Goal: Information Seeking & Learning: Learn about a topic

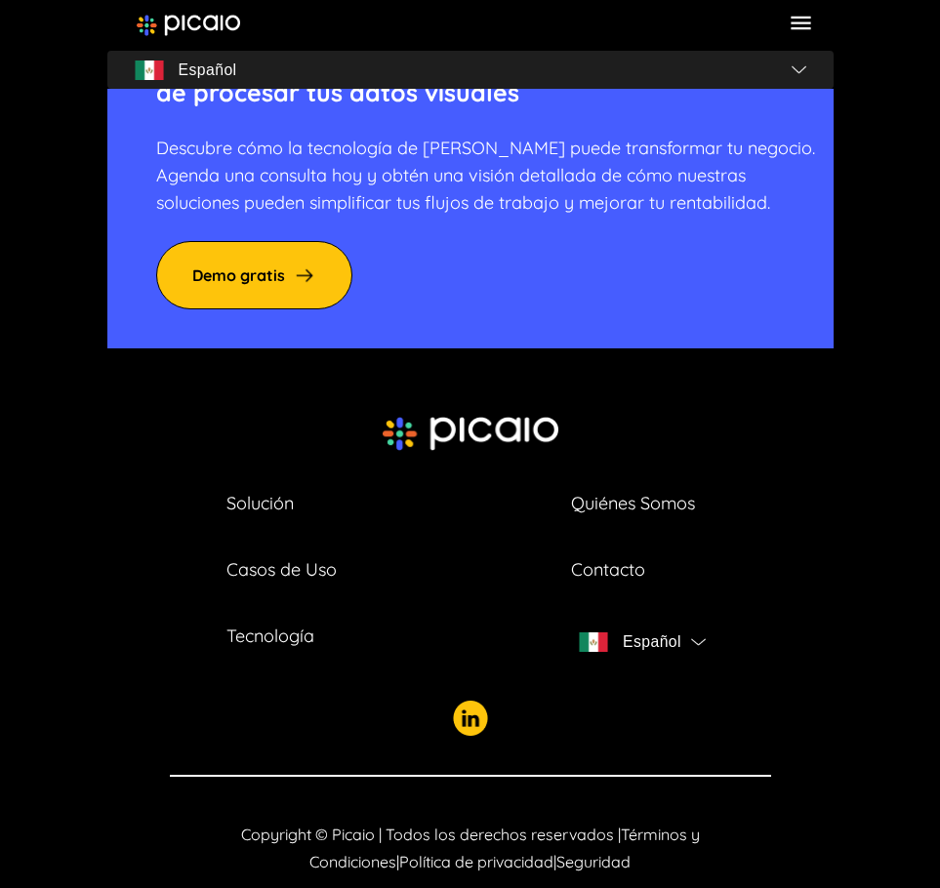
scroll to position [6859, 0]
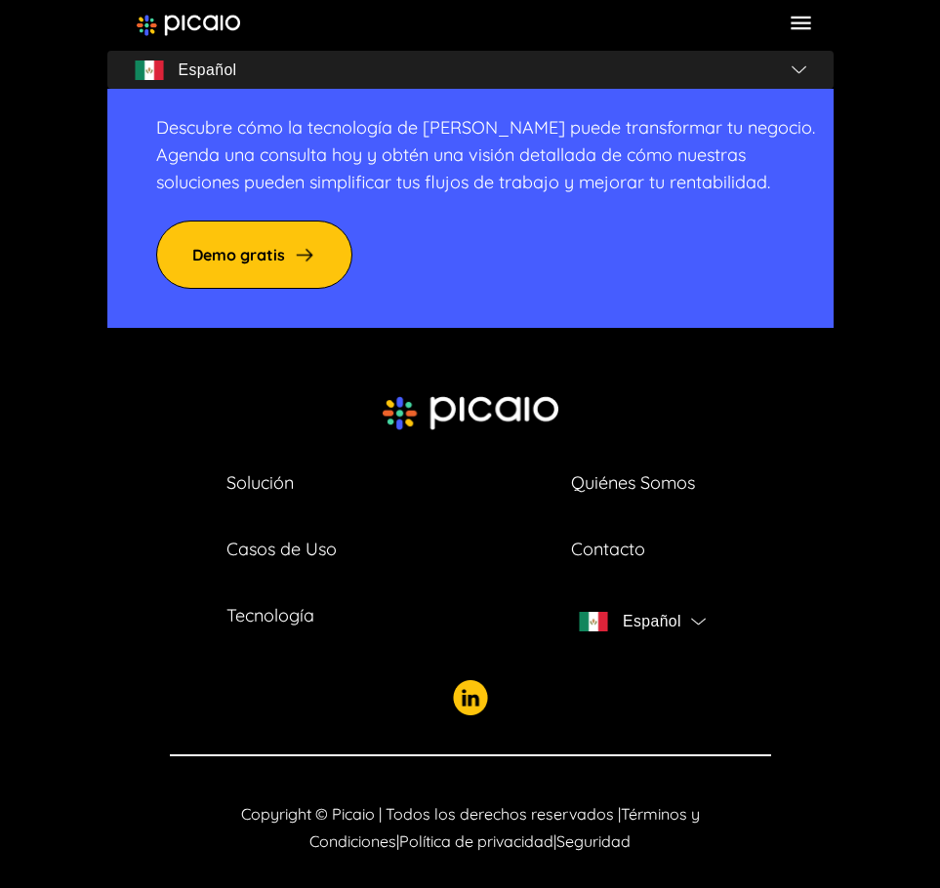
click at [607, 536] on link "Contacto" at bounding box center [608, 549] width 74 height 27
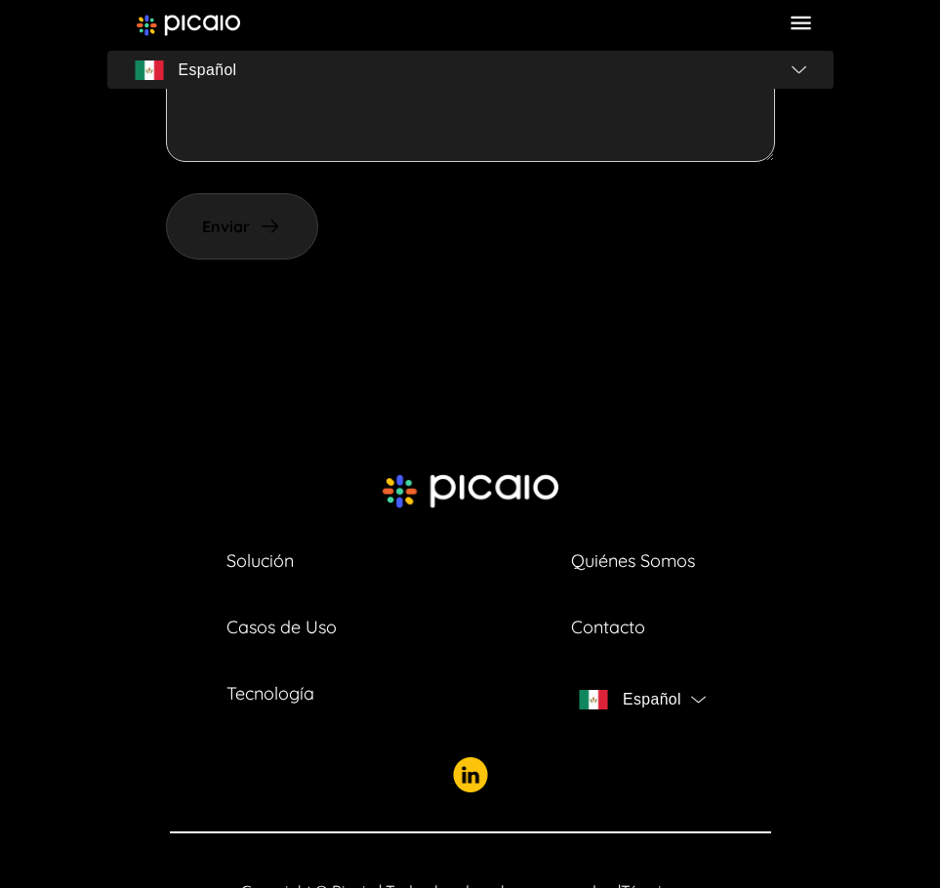
scroll to position [905, 0]
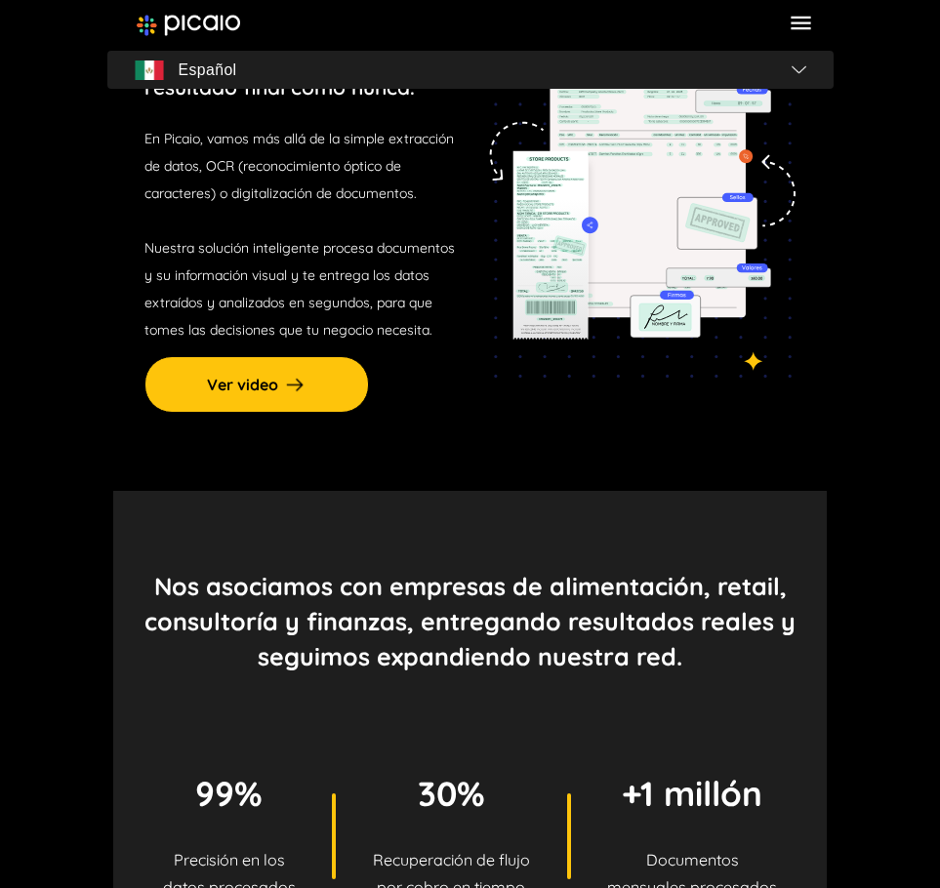
scroll to position [390, 0]
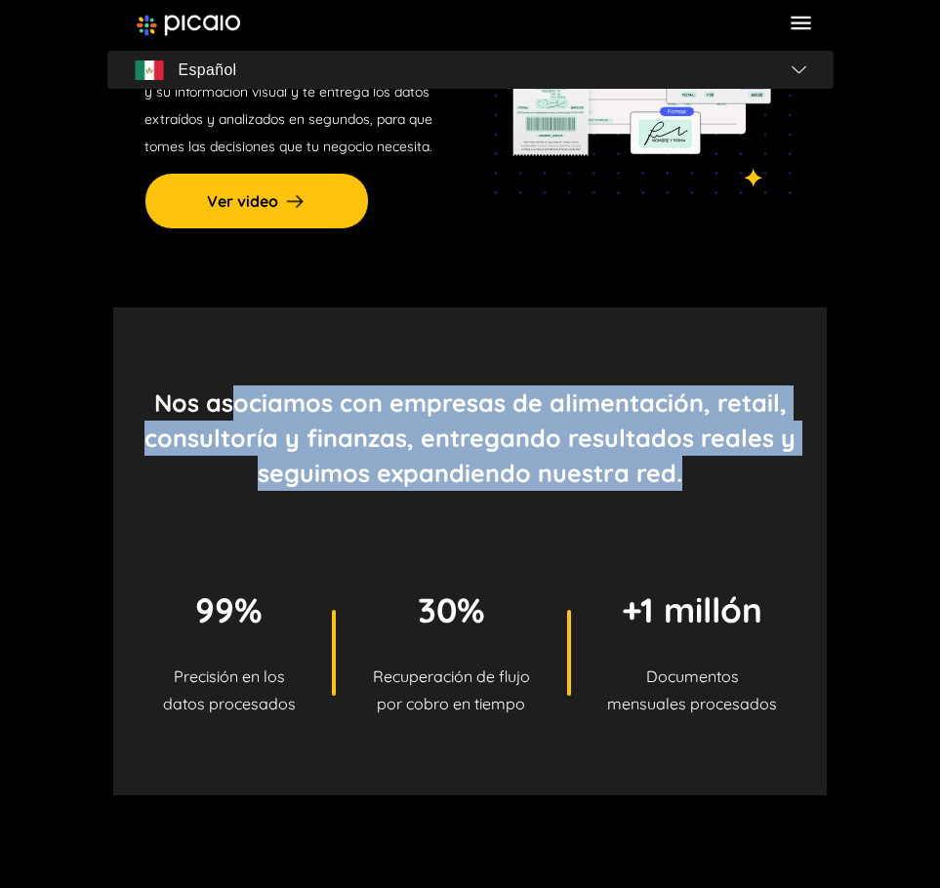
drag, startPoint x: 239, startPoint y: 402, endPoint x: 693, endPoint y: 490, distance: 462.3
click at [685, 490] on p "Nos asociamos con empresas de alimentación, retail, consultoría y finanzas, ent…" at bounding box center [469, 438] width 651 height 105
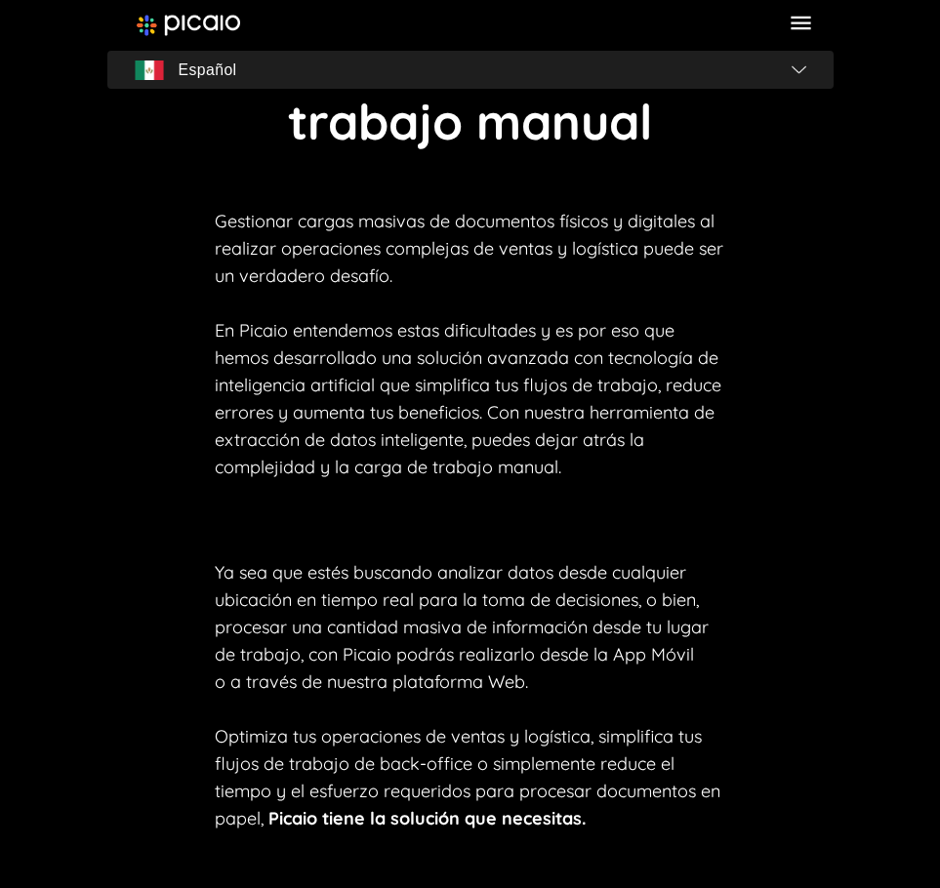
scroll to position [1367, 0]
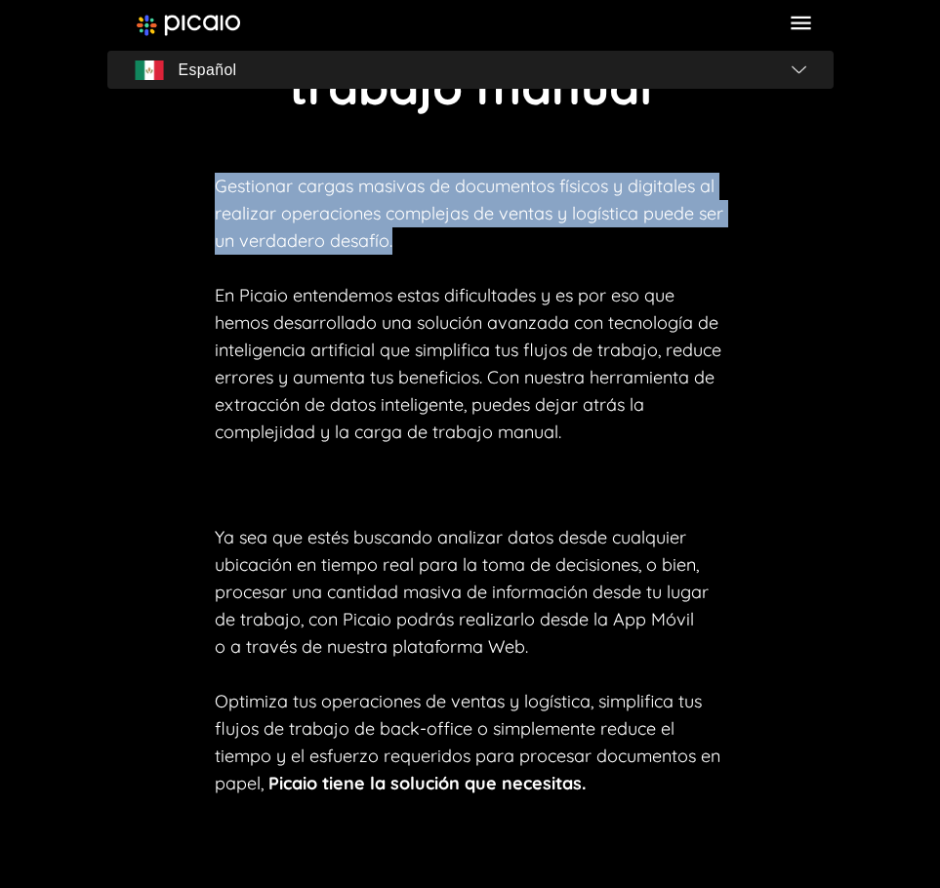
drag, startPoint x: 216, startPoint y: 180, endPoint x: 411, endPoint y: 235, distance: 203.0
click at [411, 235] on p "Gestionar cargas masivas de documentos físicos y digitales al realizar operacio…" at bounding box center [470, 309] width 511 height 273
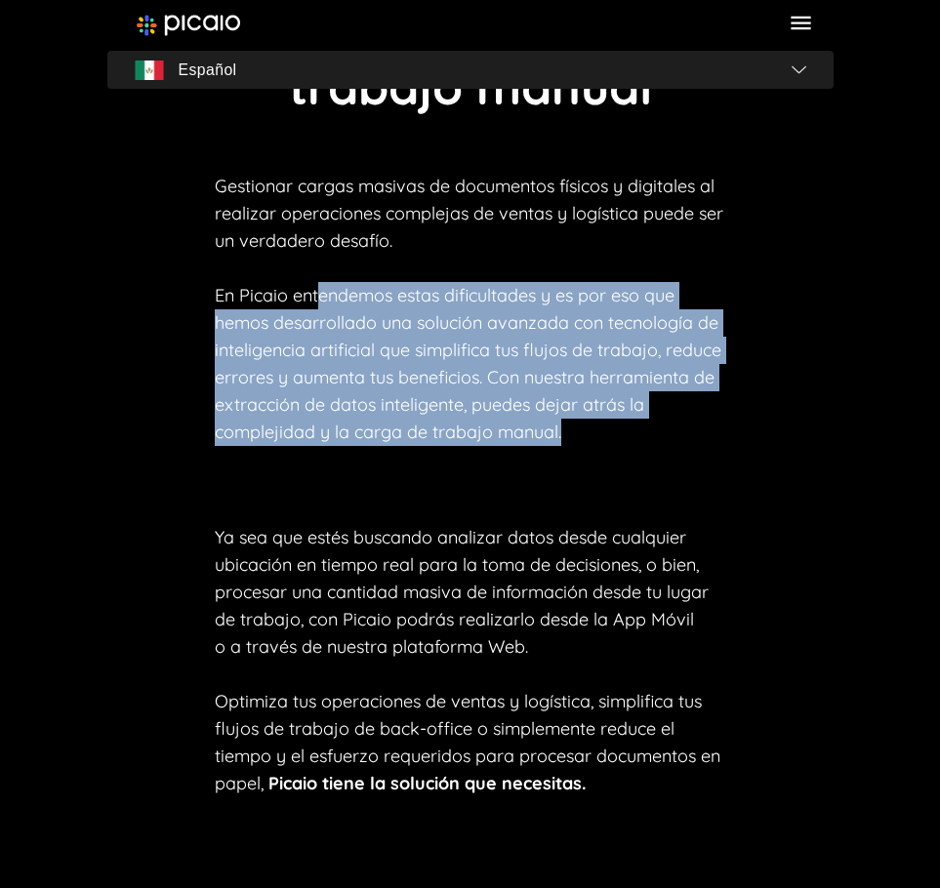
drag, startPoint x: 317, startPoint y: 291, endPoint x: 566, endPoint y: 439, distance: 289.8
click at [566, 439] on p "Gestionar cargas masivas de documentos físicos y digitales al realizar operacio…" at bounding box center [470, 309] width 511 height 273
click at [642, 467] on div "Gestionar cargas masivas de documentos físicos y digitales al realizar operacio…" at bounding box center [470, 485] width 511 height 625
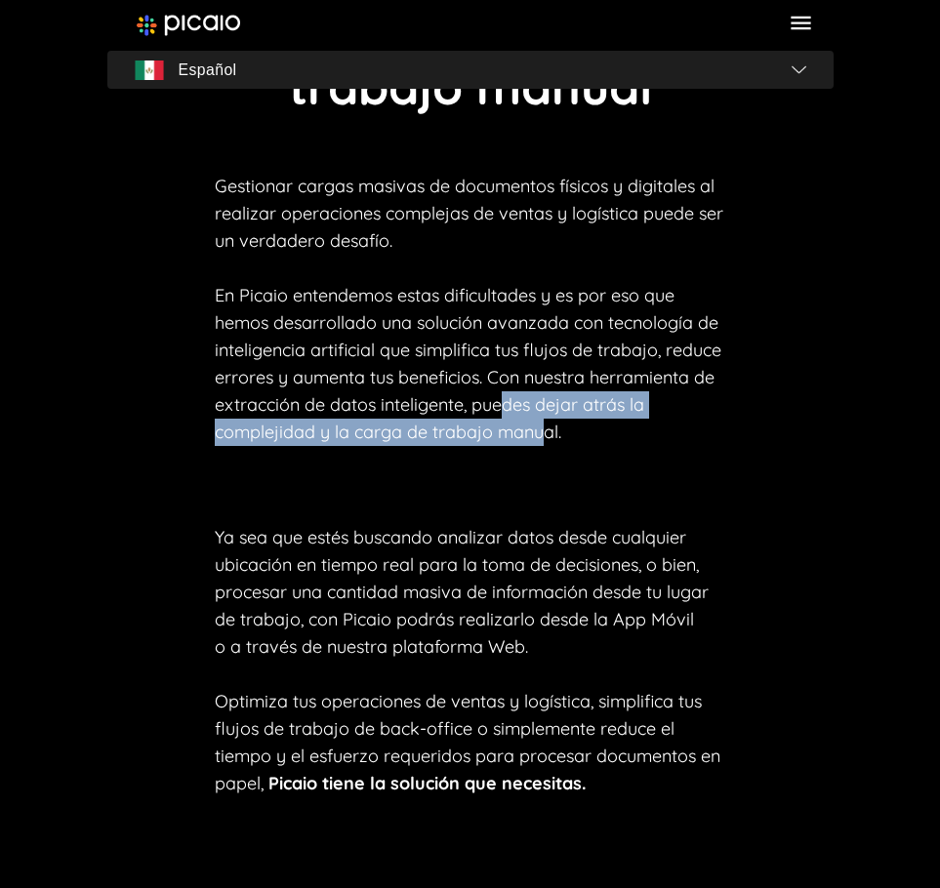
drag, startPoint x: 503, startPoint y: 391, endPoint x: 543, endPoint y: 436, distance: 60.1
click at [543, 436] on p "Gestionar cargas masivas de documentos físicos y digitales al realizar operacio…" at bounding box center [470, 309] width 511 height 273
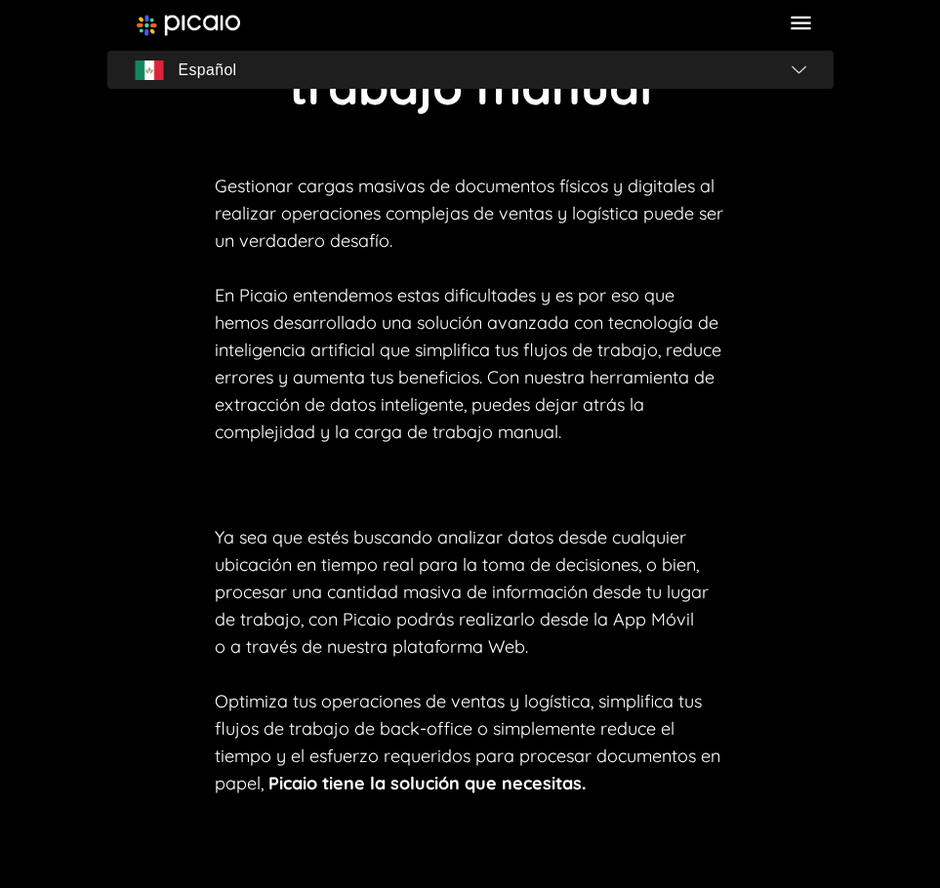
click at [634, 434] on p "Gestionar cargas masivas de documentos físicos y digitales al realizar operacio…" at bounding box center [470, 309] width 511 height 273
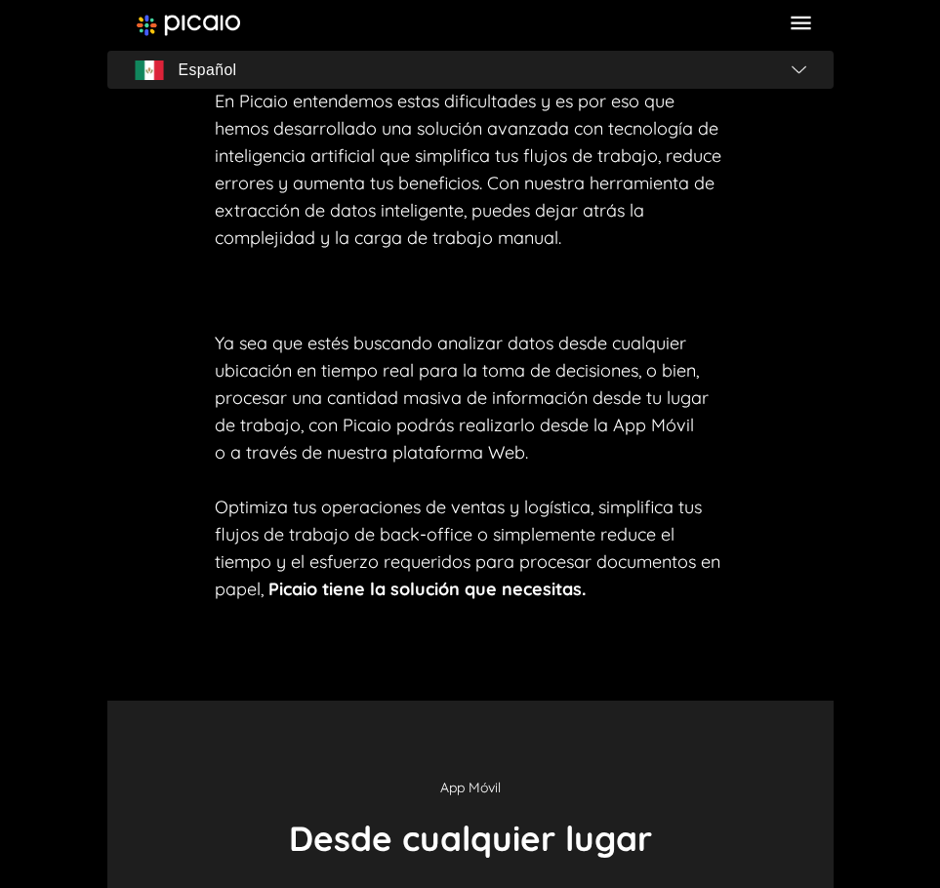
scroll to position [1562, 0]
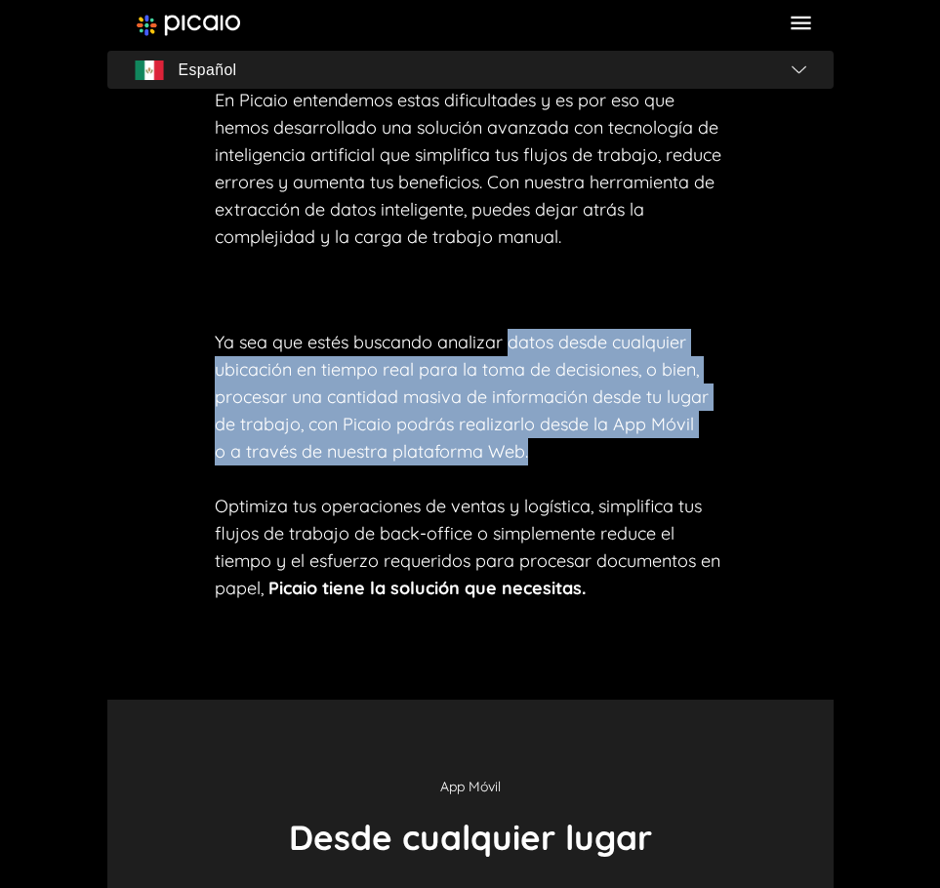
drag, startPoint x: 538, startPoint y: 343, endPoint x: 407, endPoint y: 473, distance: 185.0
click at [551, 451] on p "Ya sea que estés buscando analizar datos desde cualquier ubicación en tiempo re…" at bounding box center [470, 465] width 511 height 273
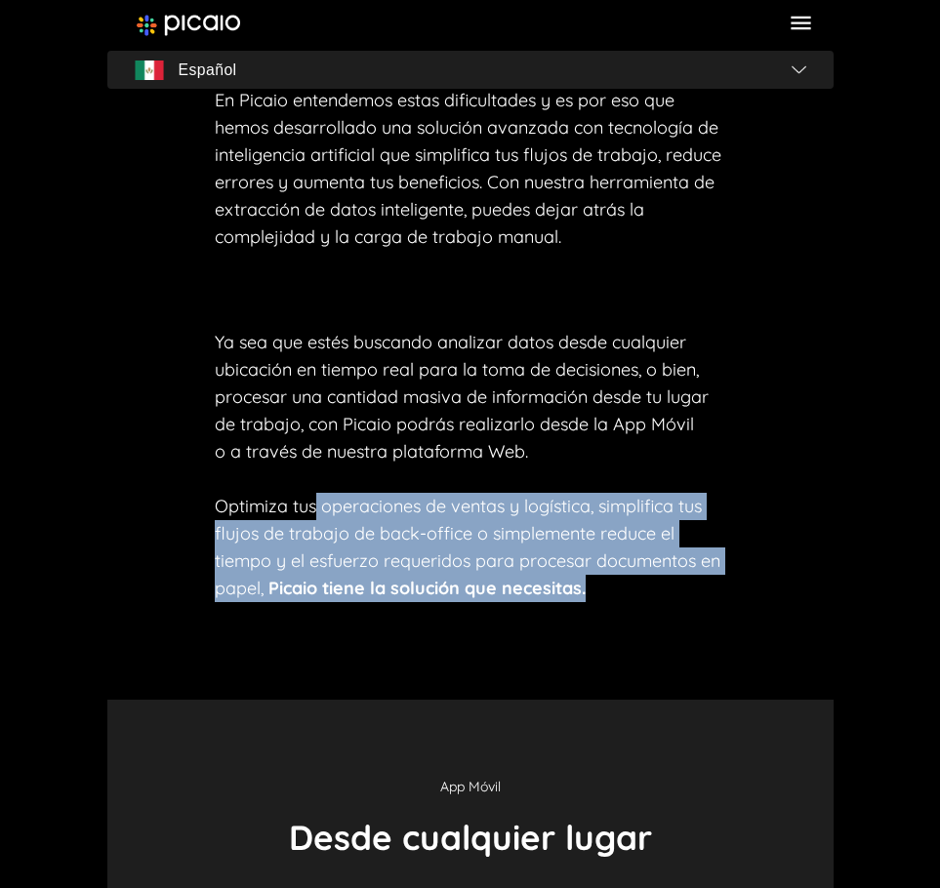
drag, startPoint x: 318, startPoint y: 502, endPoint x: 625, endPoint y: 582, distance: 316.8
click at [646, 580] on p "Ya sea que estés buscando analizar datos desde cualquier ubicación en tiempo re…" at bounding box center [470, 465] width 511 height 273
click at [581, 593] on b "Picaio tiene la solución que necesitas." at bounding box center [426, 588] width 317 height 22
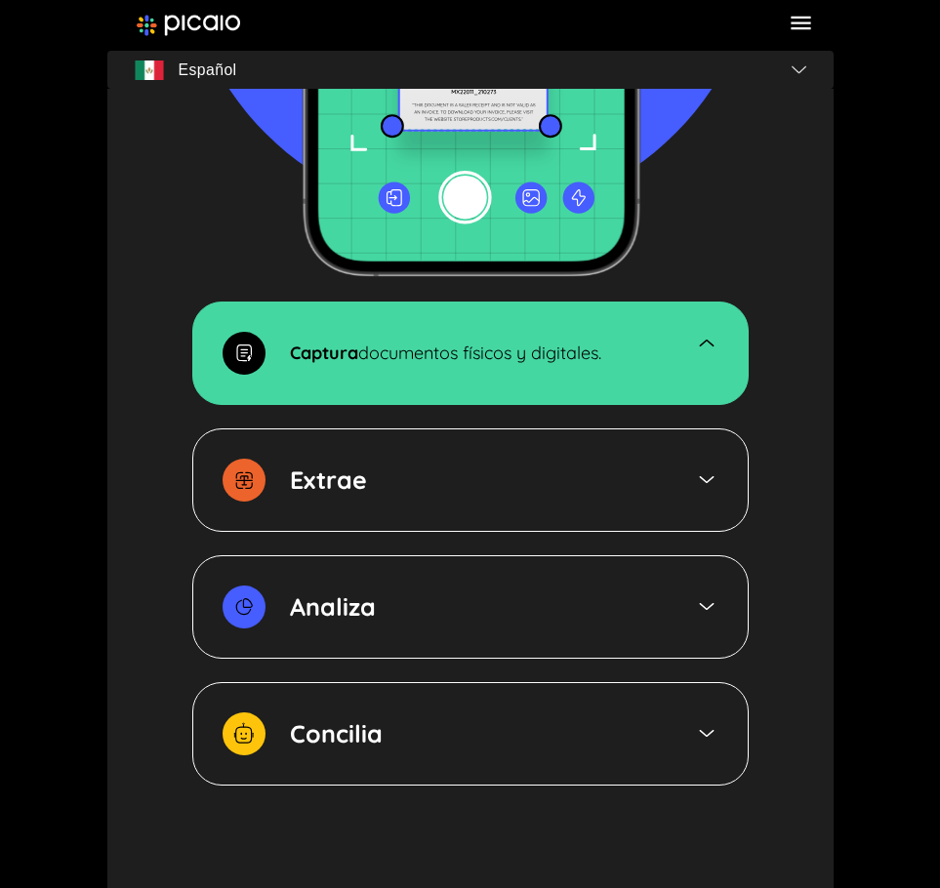
scroll to position [2928, 0]
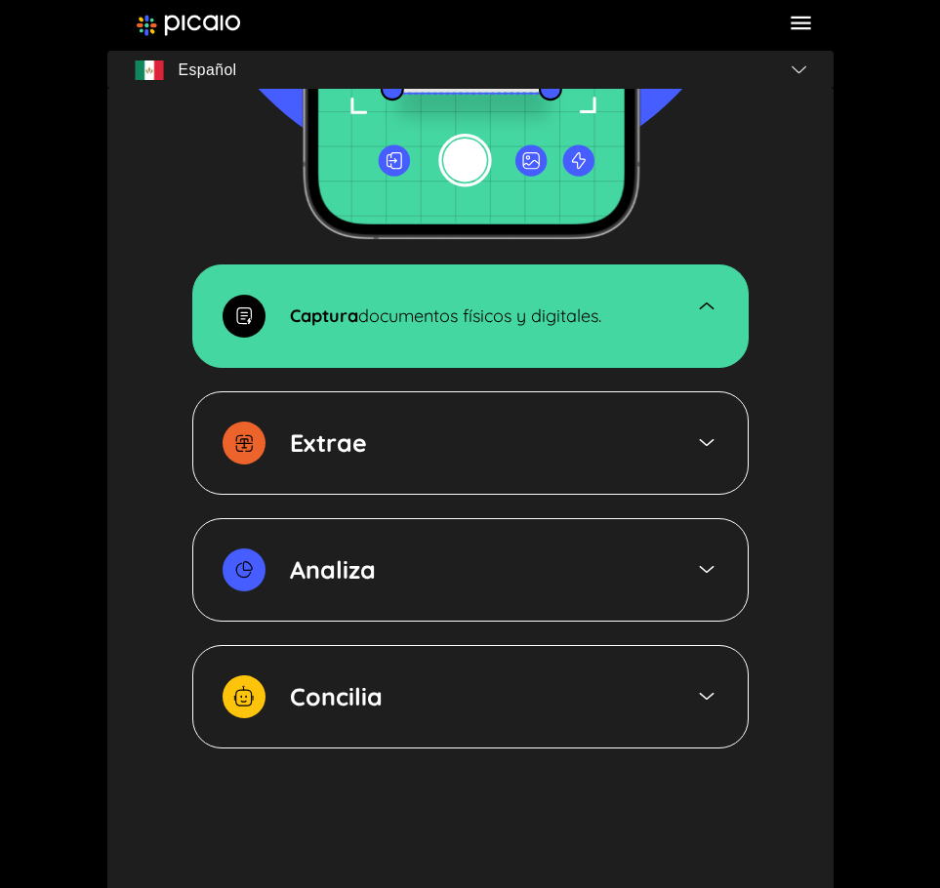
click at [505, 447] on div "Extrae" at bounding box center [470, 442] width 556 height 103
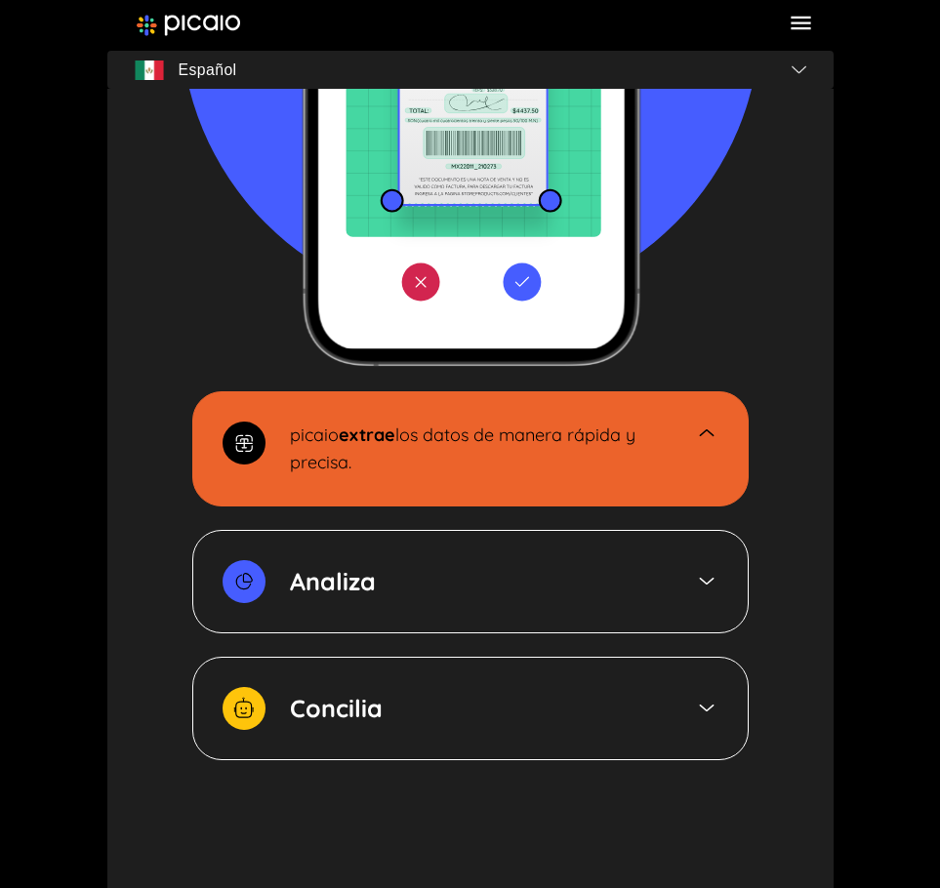
scroll to position [2205, 0]
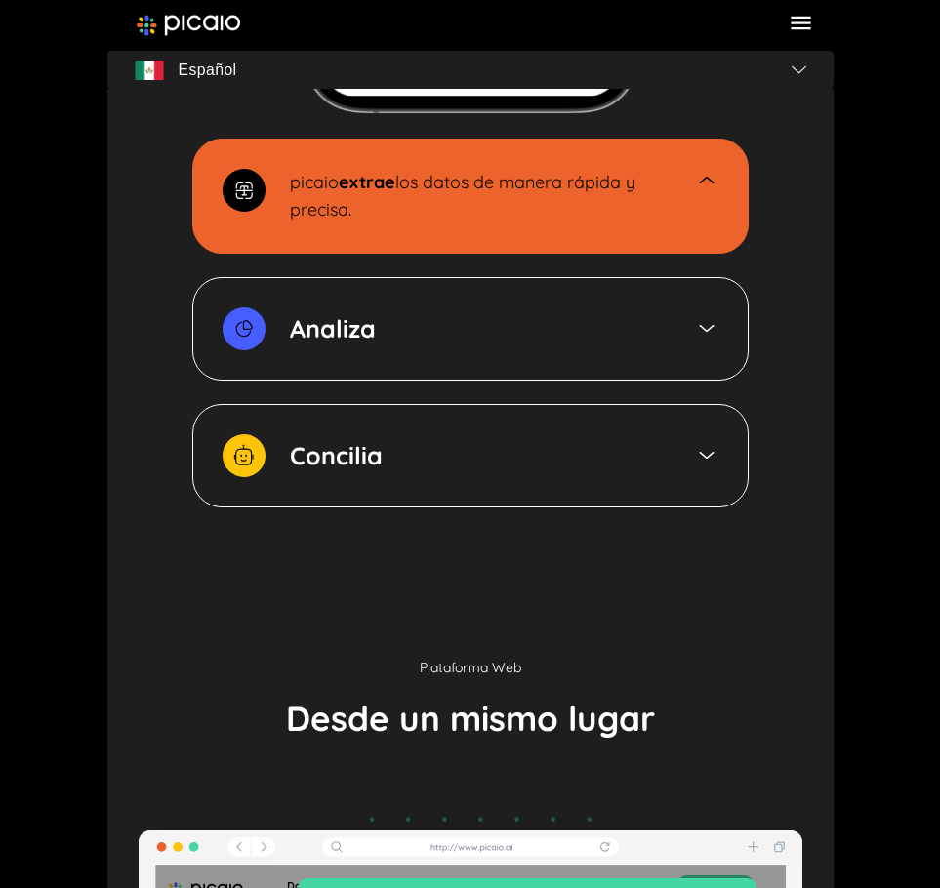
click at [400, 363] on div "Analiza" at bounding box center [470, 328] width 556 height 103
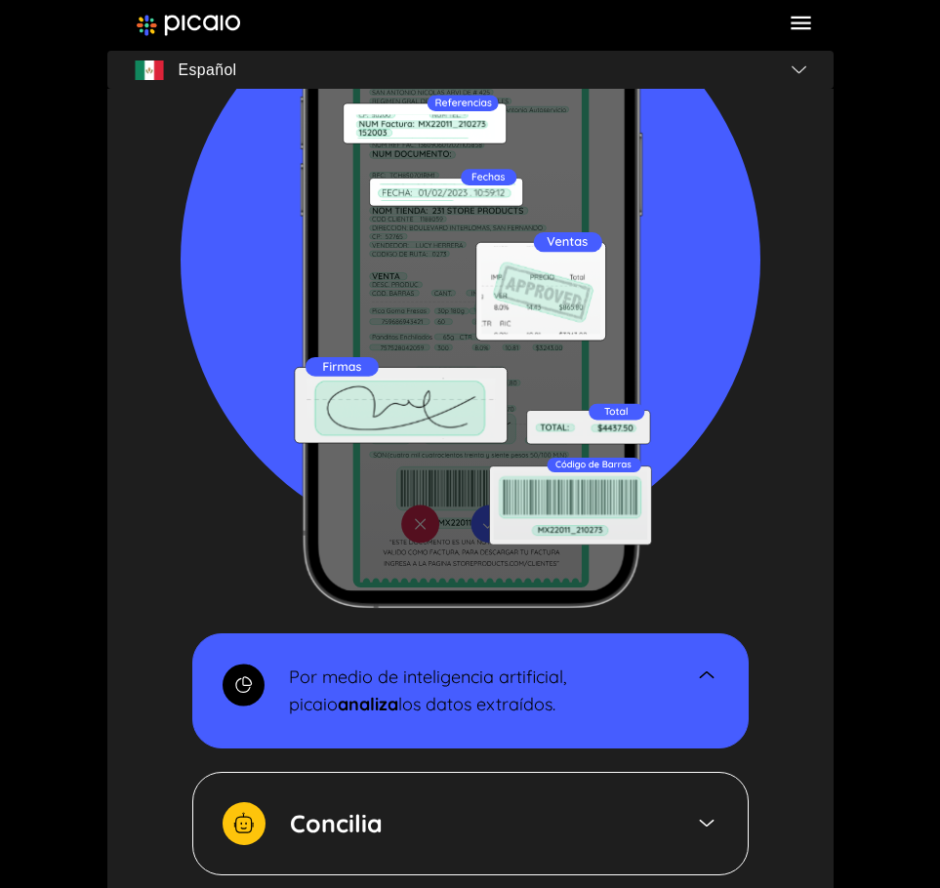
scroll to position [3044, 0]
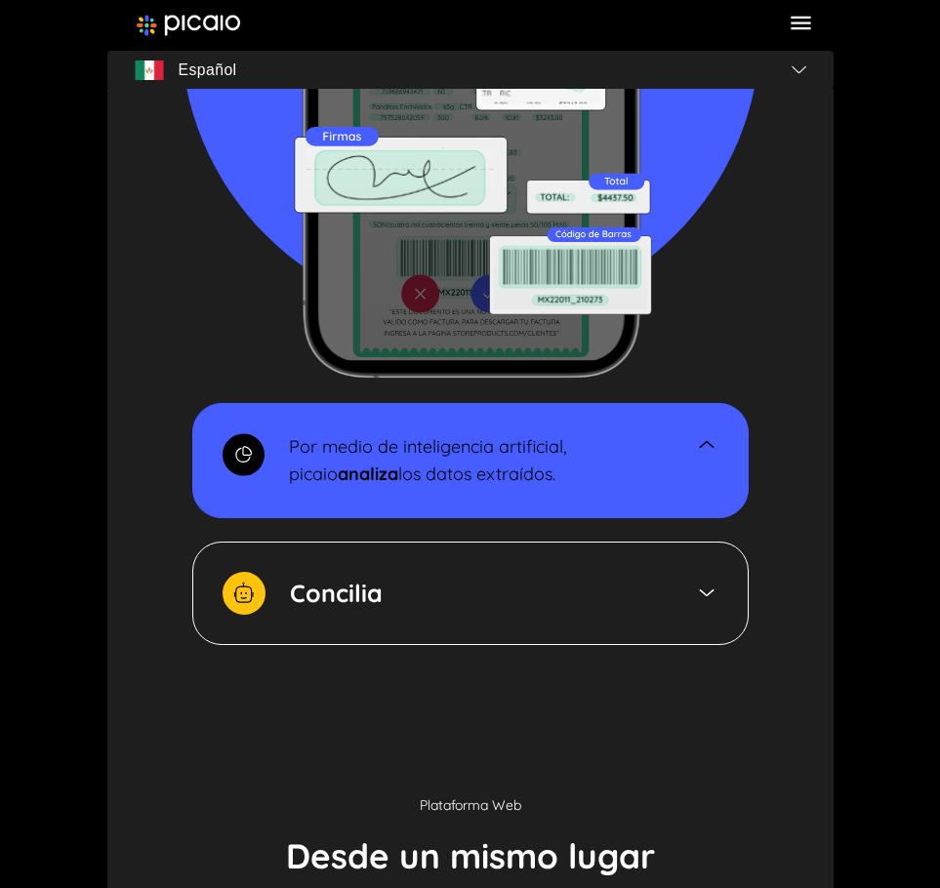
click at [451, 596] on div "Concilia" at bounding box center [470, 593] width 556 height 103
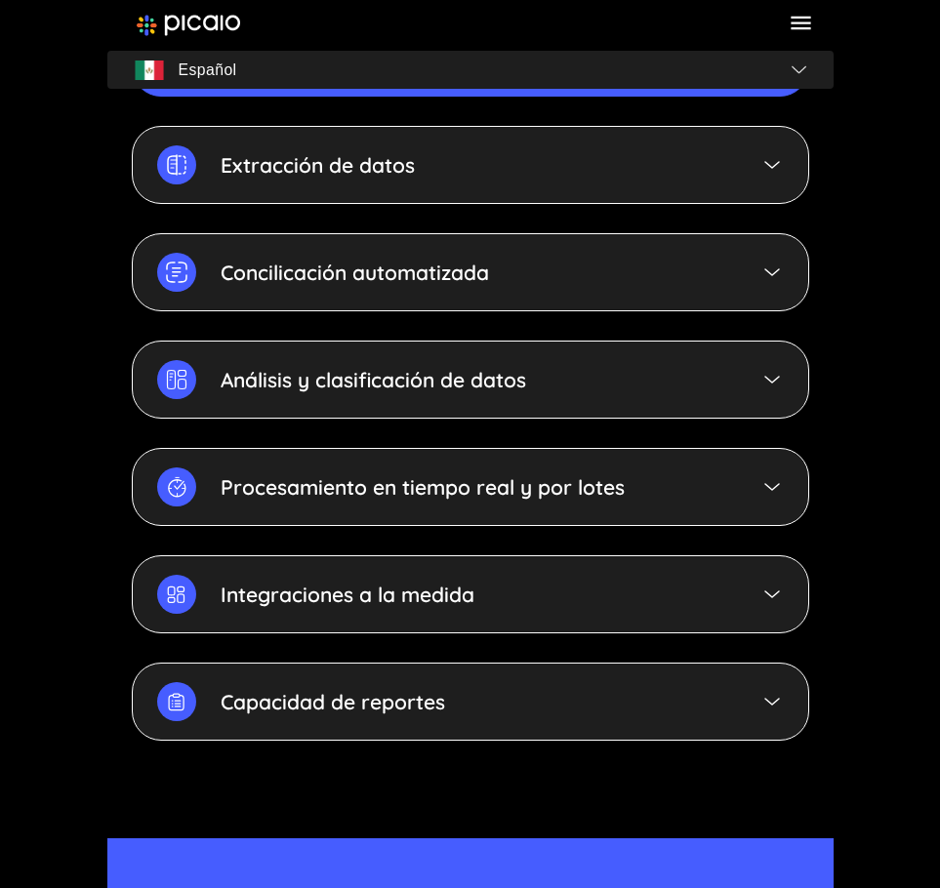
scroll to position [5834, 0]
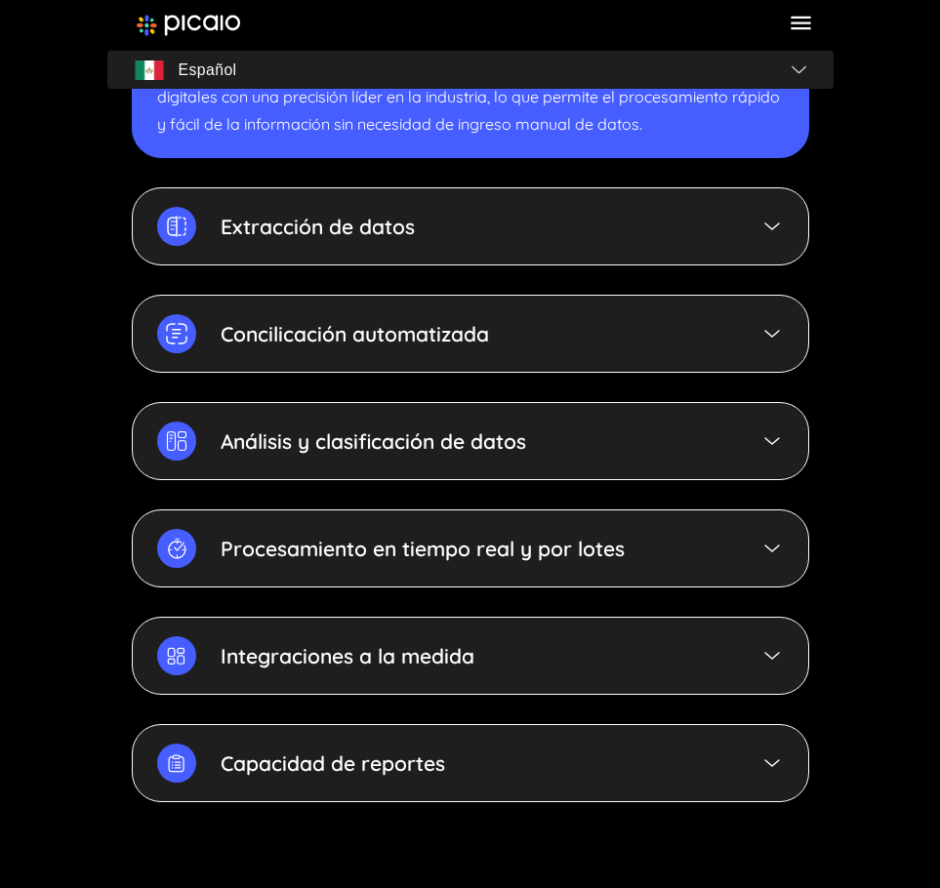
click at [403, 238] on p "Extracción de datos" at bounding box center [318, 226] width 194 height 27
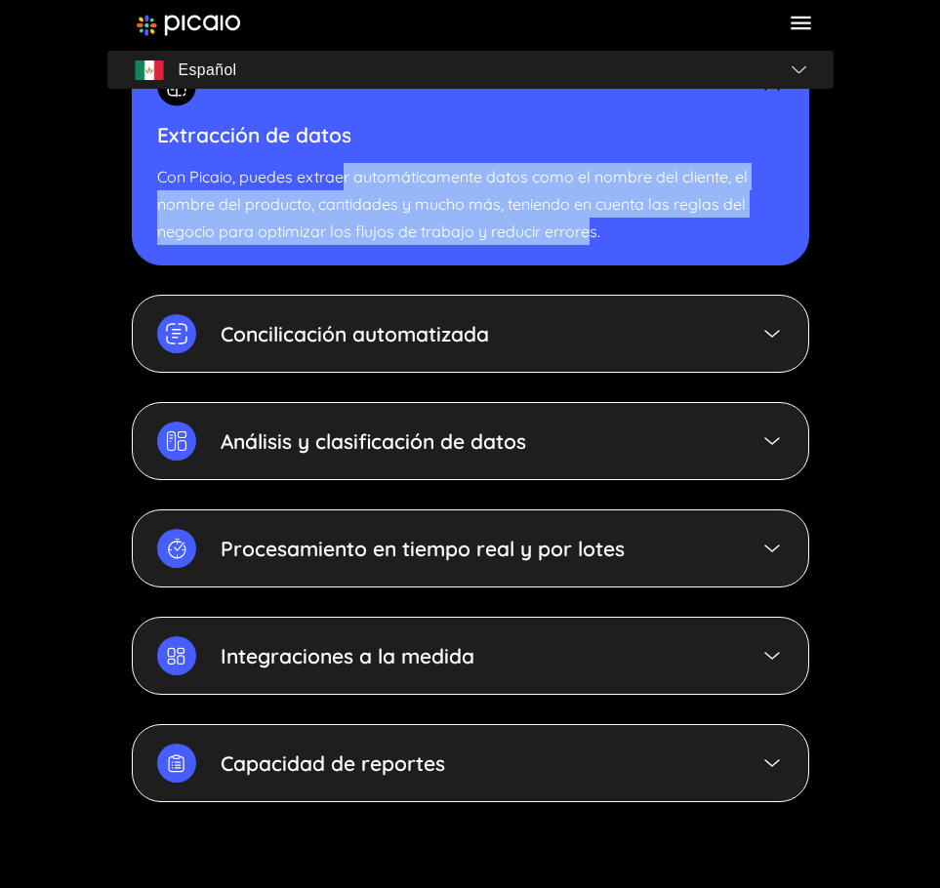
drag, startPoint x: 388, startPoint y: 182, endPoint x: 597, endPoint y: 276, distance: 230.2
click at [595, 257] on div "Extracción de datos Con Picaio, puedes extraer automáticamente datos como el no…" at bounding box center [470, 156] width 677 height 219
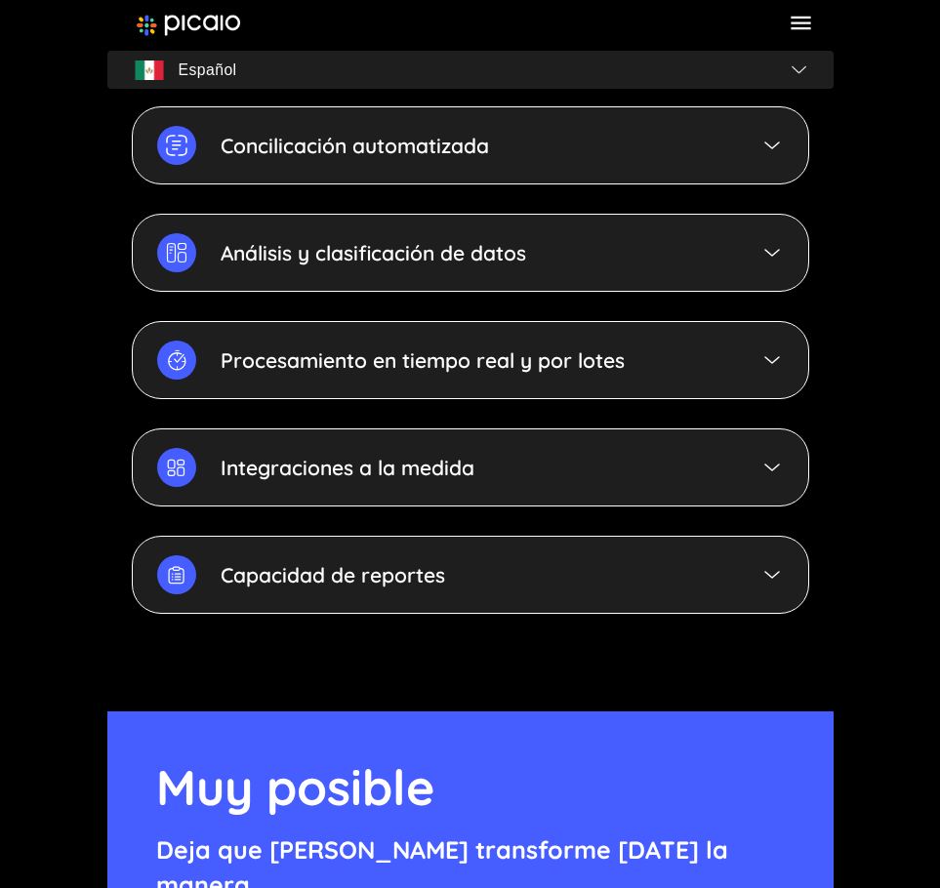
scroll to position [6029, 0]
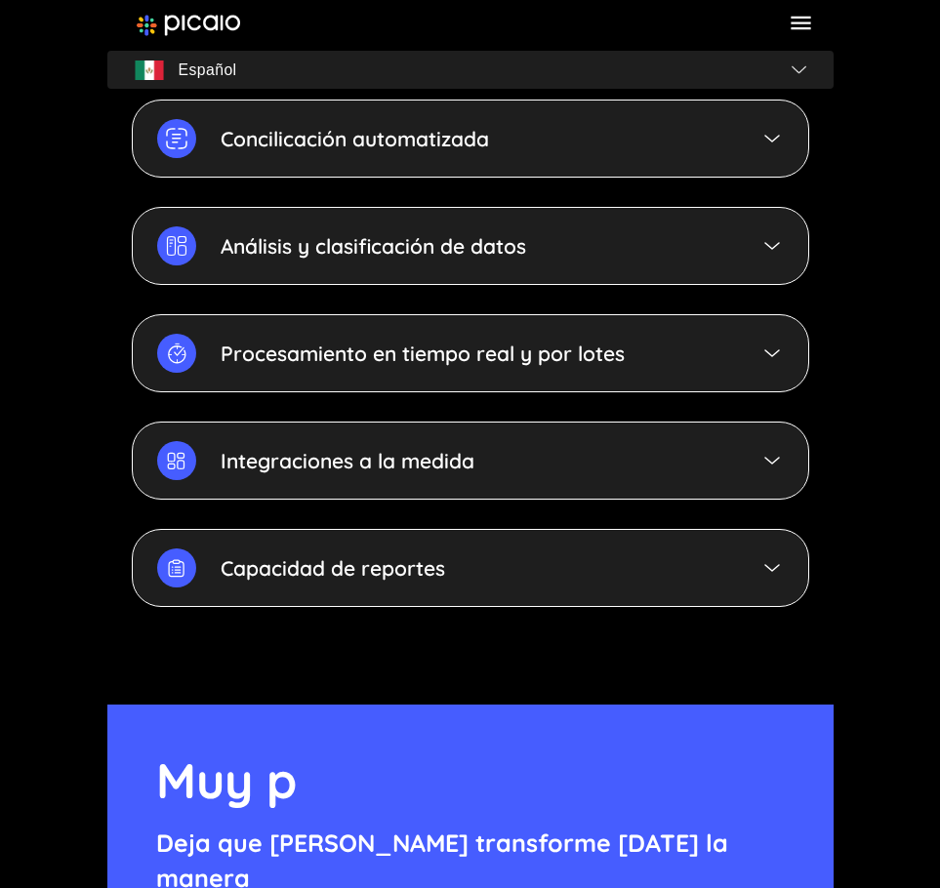
click at [449, 343] on p "Procesamiento en tiempo real y por lotes" at bounding box center [423, 353] width 404 height 27
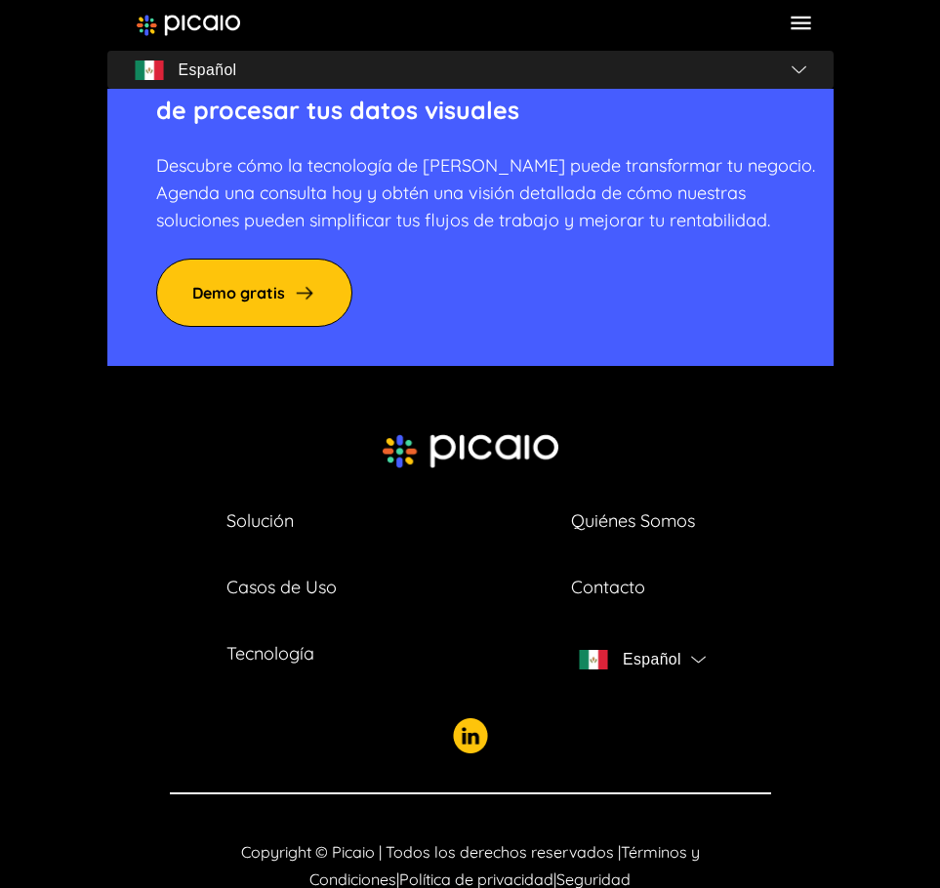
scroll to position [6898, 0]
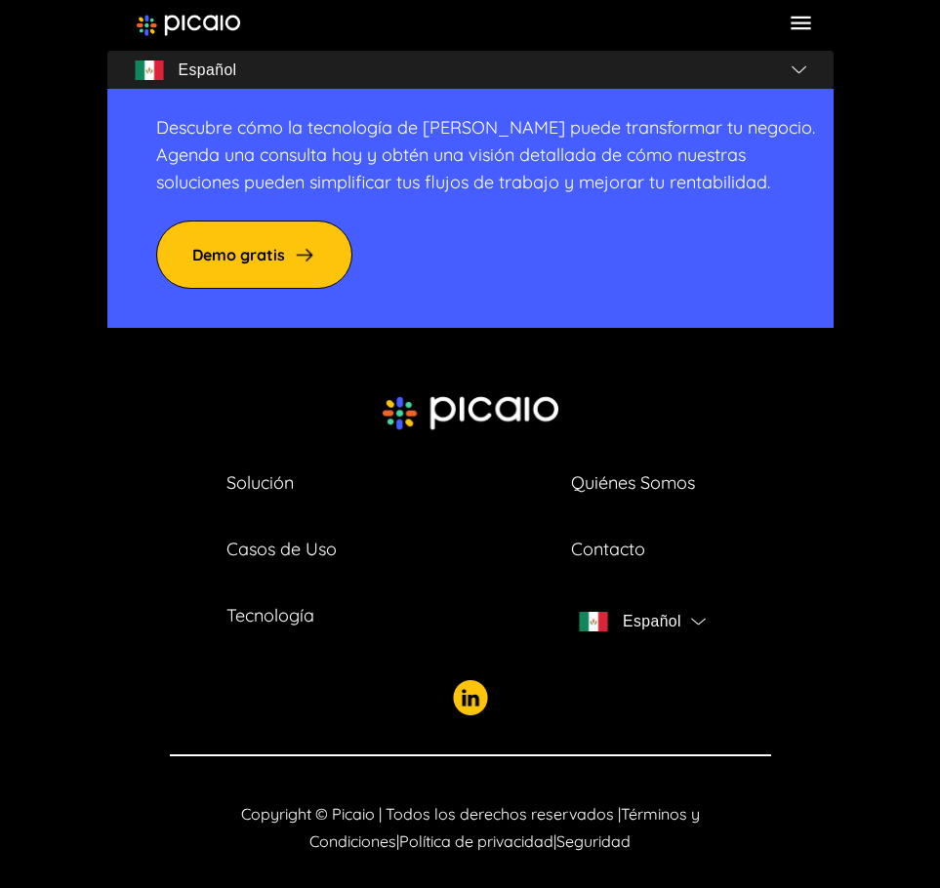
click at [310, 536] on link "Casos de Uso" at bounding box center [281, 549] width 110 height 27
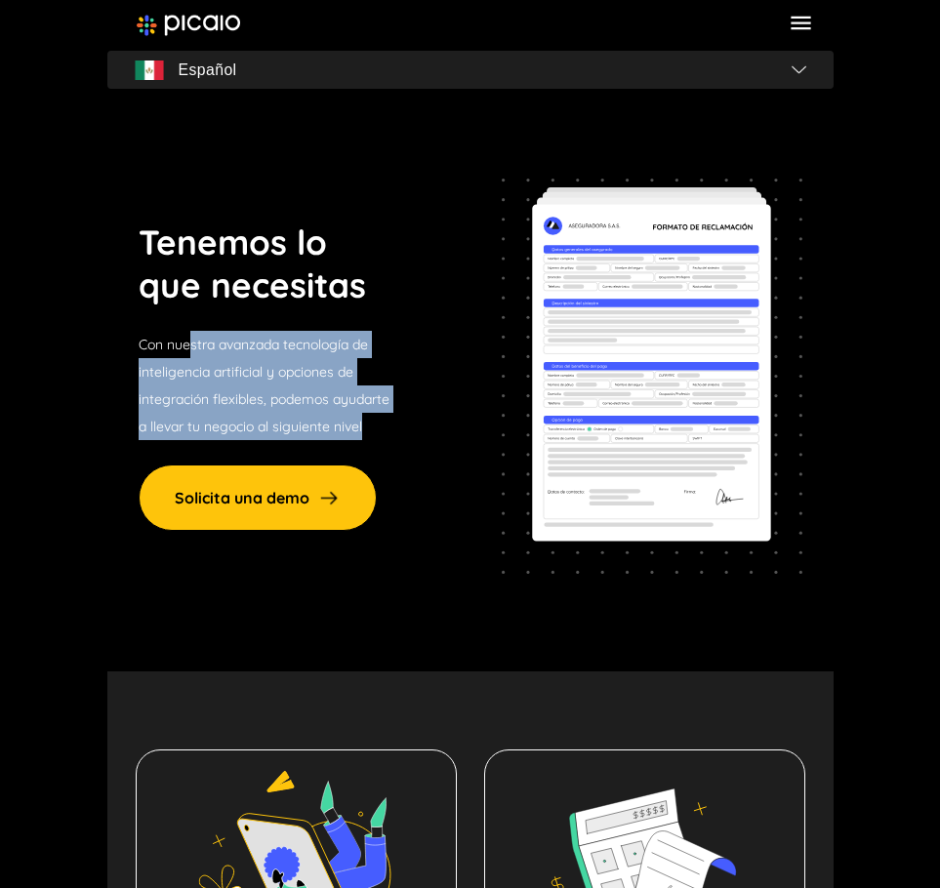
drag, startPoint x: 187, startPoint y: 346, endPoint x: 371, endPoint y: 435, distance: 204.3
click at [371, 435] on p "Con nuestra avanzada tecnología de inteligencia artificial y opciones de integr…" at bounding box center [264, 385] width 251 height 109
click at [263, 421] on p "Con nuestra avanzada tecnología de inteligencia artificial y opciones de integr…" at bounding box center [264, 385] width 251 height 109
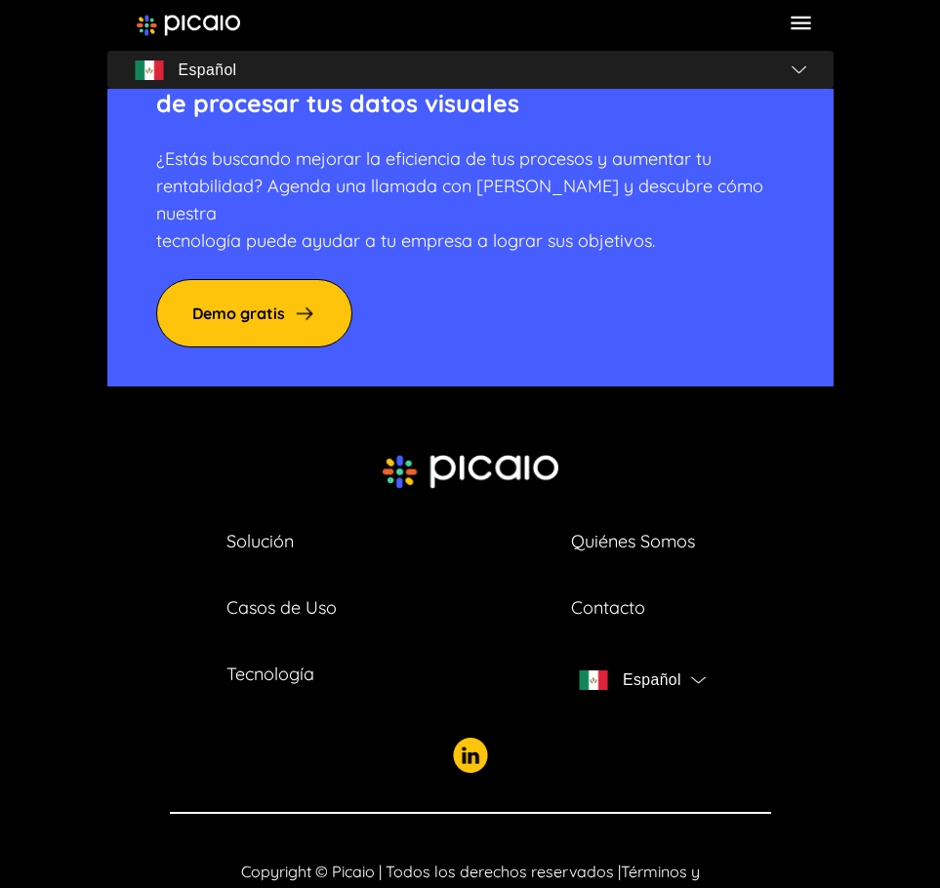
scroll to position [2330, 0]
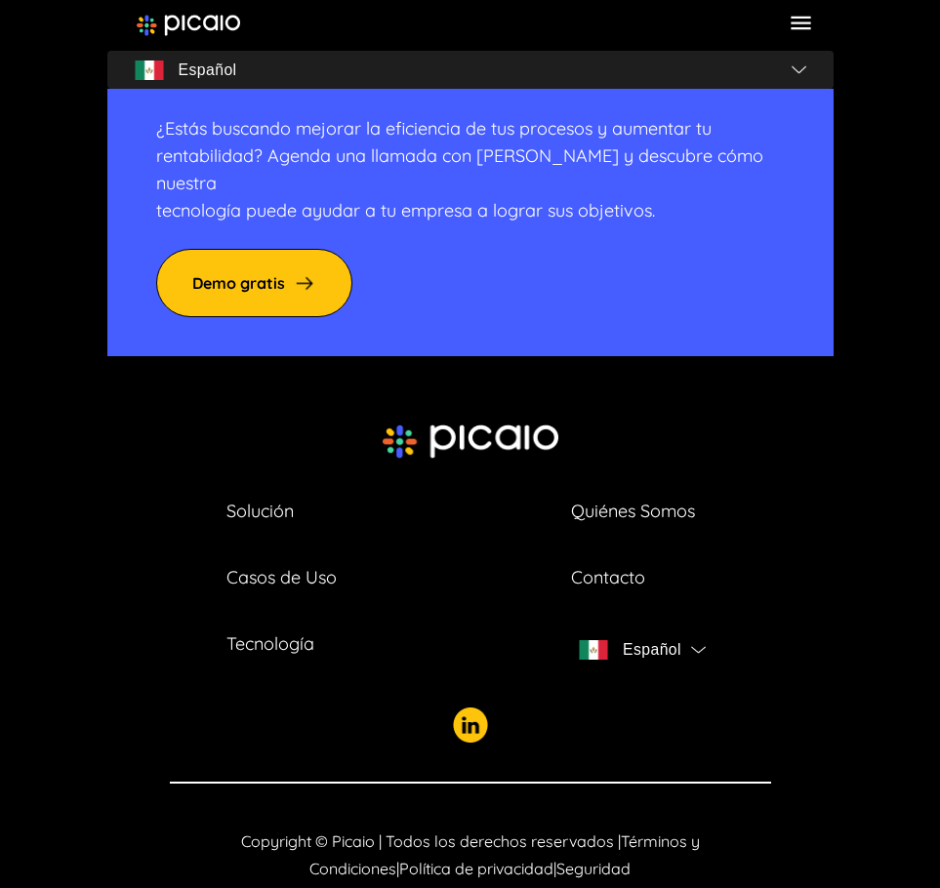
click at [655, 498] on link "Quiénes Somos" at bounding box center [633, 511] width 124 height 27
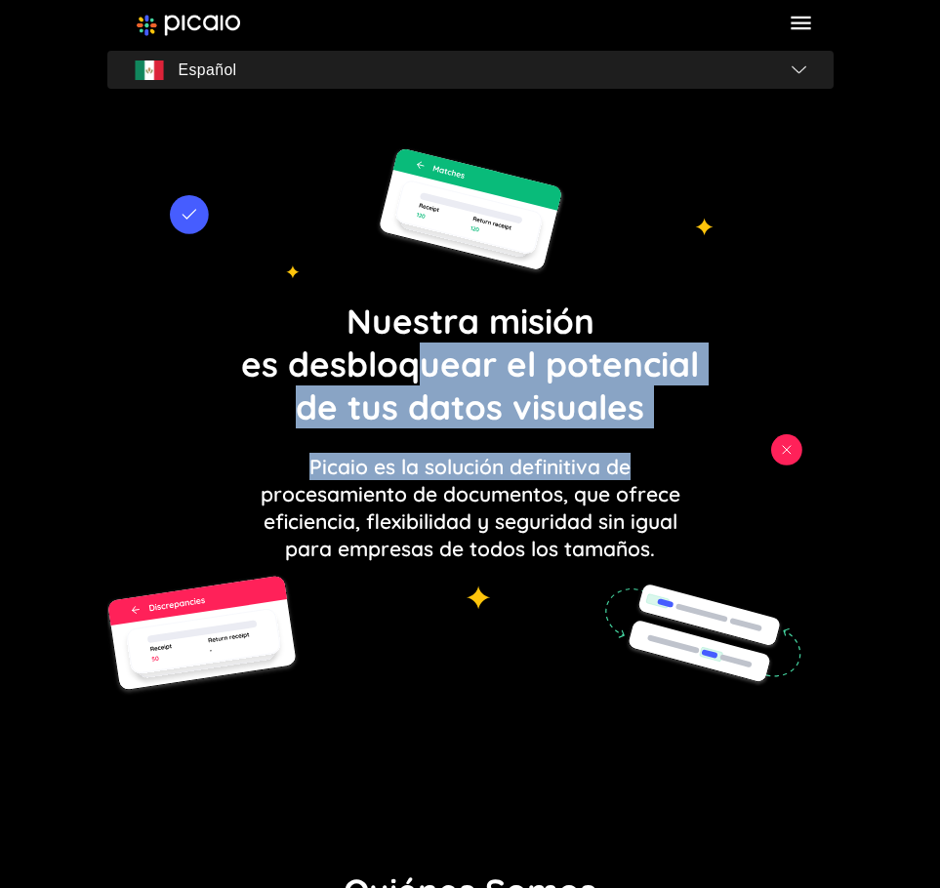
drag, startPoint x: 426, startPoint y: 381, endPoint x: 661, endPoint y: 450, distance: 245.2
click at [661, 450] on div "Nuestra misión es desbloquear el potencial de tus datos visuales Picaio es la s…" at bounding box center [470, 431] width 458 height 263
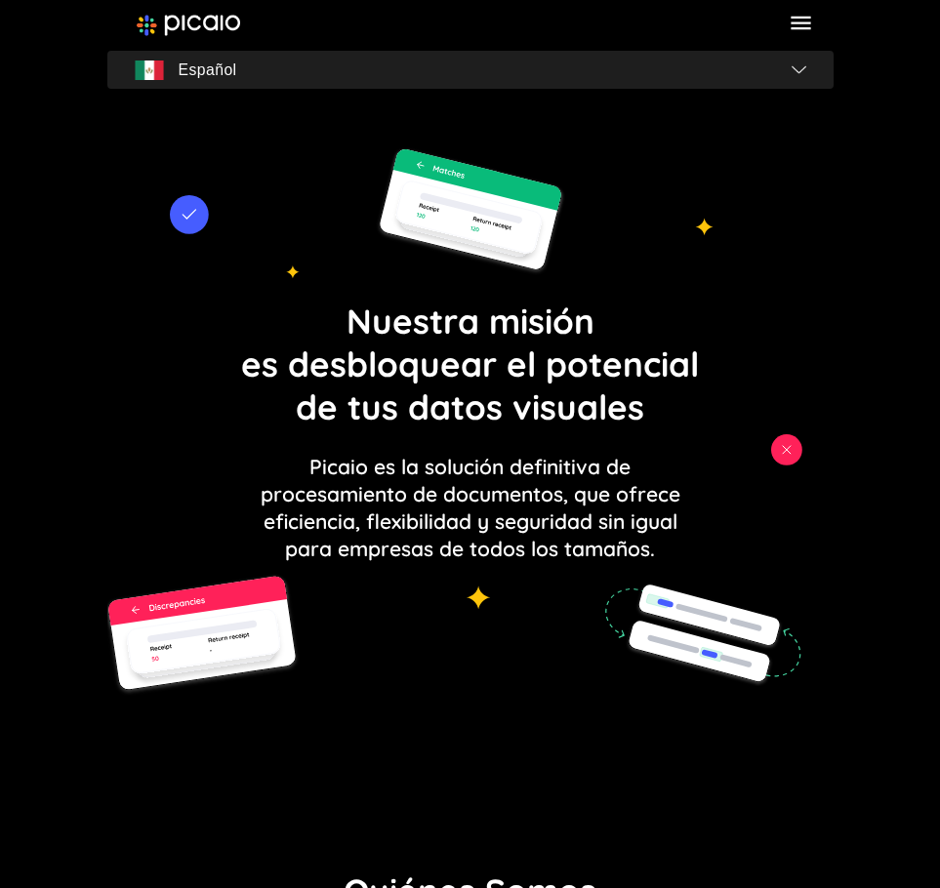
click at [506, 499] on p "Picaio es la solución definitiva de procesamiento de documentos, que ofrece efi…" at bounding box center [471, 507] width 420 height 109
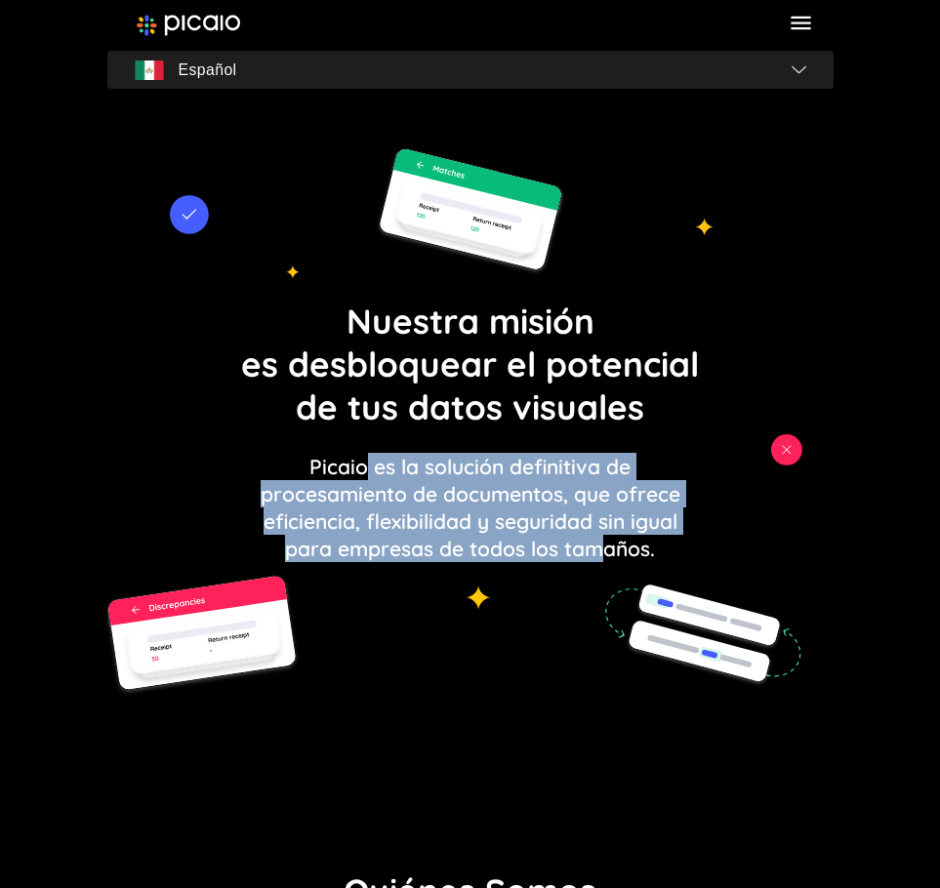
drag, startPoint x: 365, startPoint y: 462, endPoint x: 599, endPoint y: 554, distance: 252.0
click at [599, 554] on p "Picaio es la solución definitiva de procesamiento de documentos, que ofrece efi…" at bounding box center [471, 507] width 420 height 109
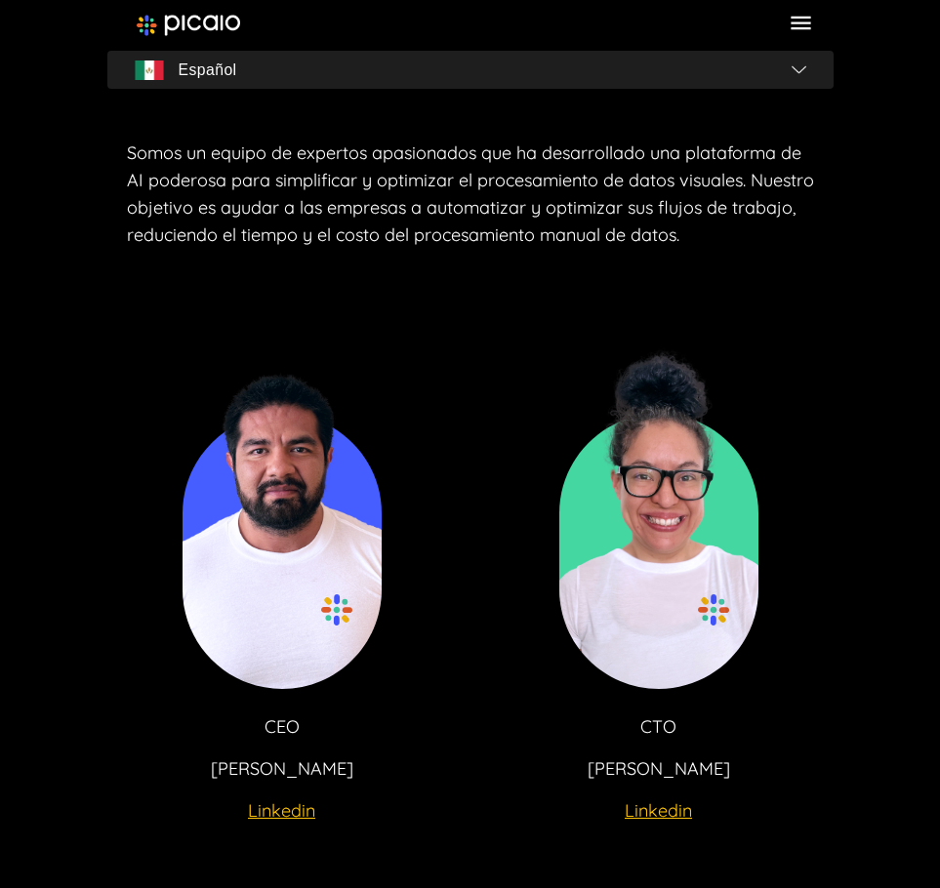
scroll to position [3807, 0]
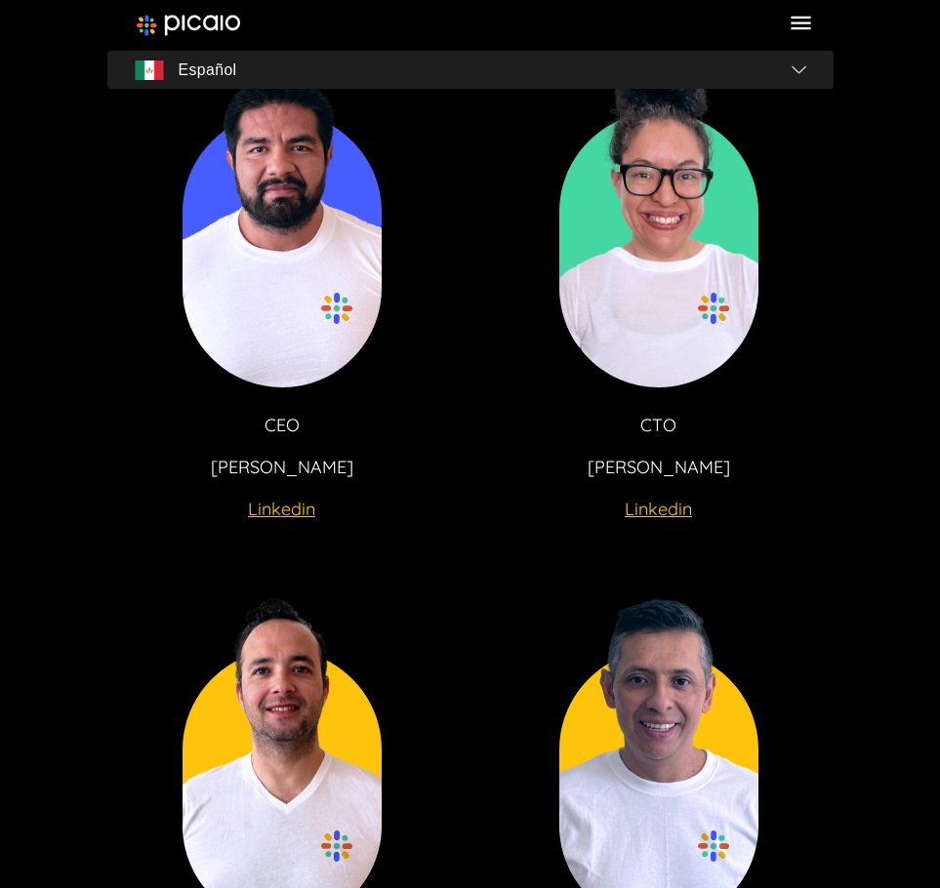
click at [311, 470] on p "[PERSON_NAME]" at bounding box center [282, 467] width 143 height 27
copy p "[PERSON_NAME]"
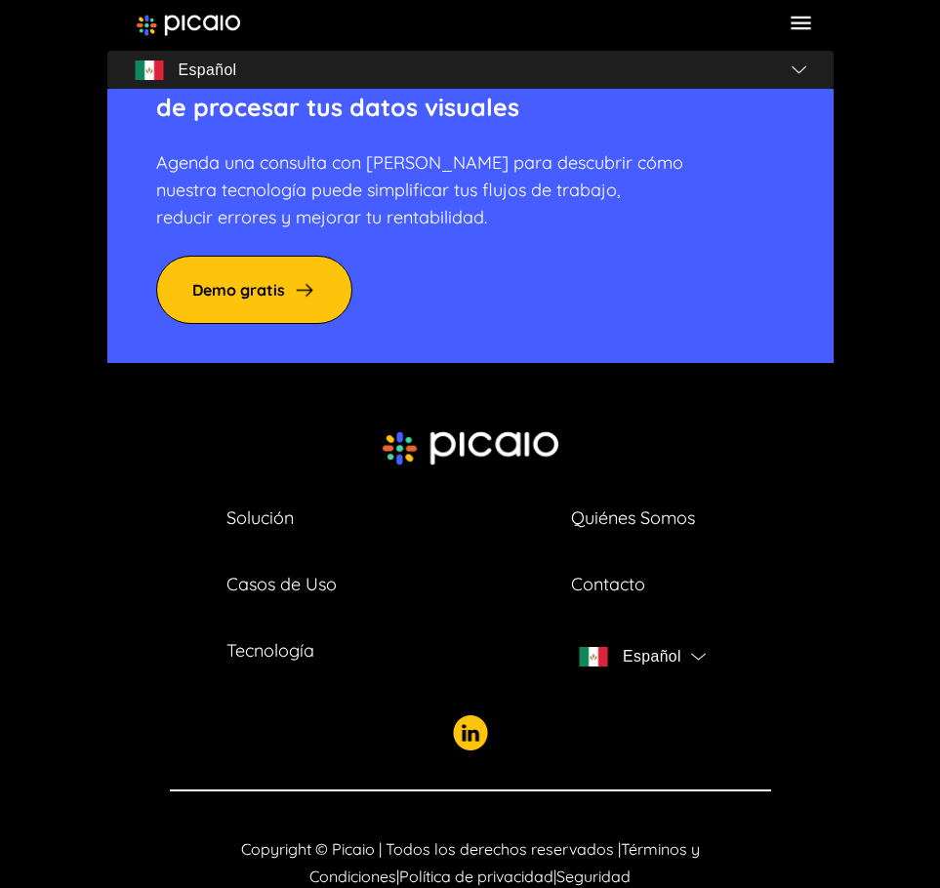
scroll to position [5591, 0]
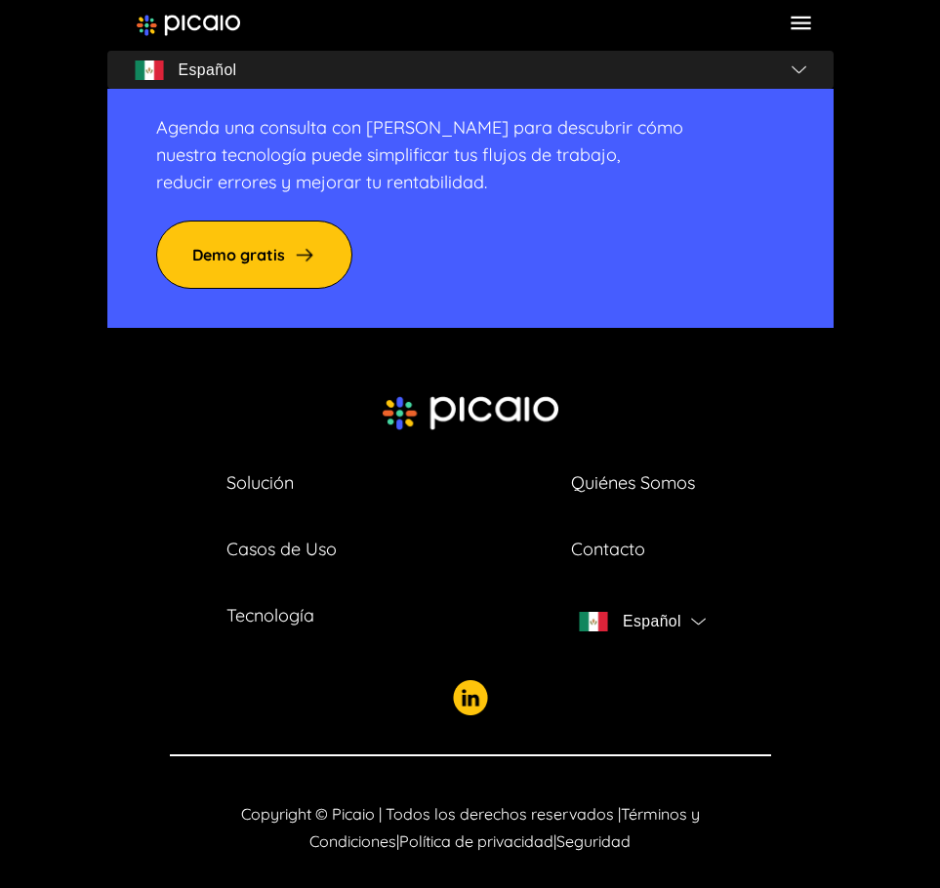
click at [265, 602] on link "Tecnología" at bounding box center [270, 615] width 88 height 27
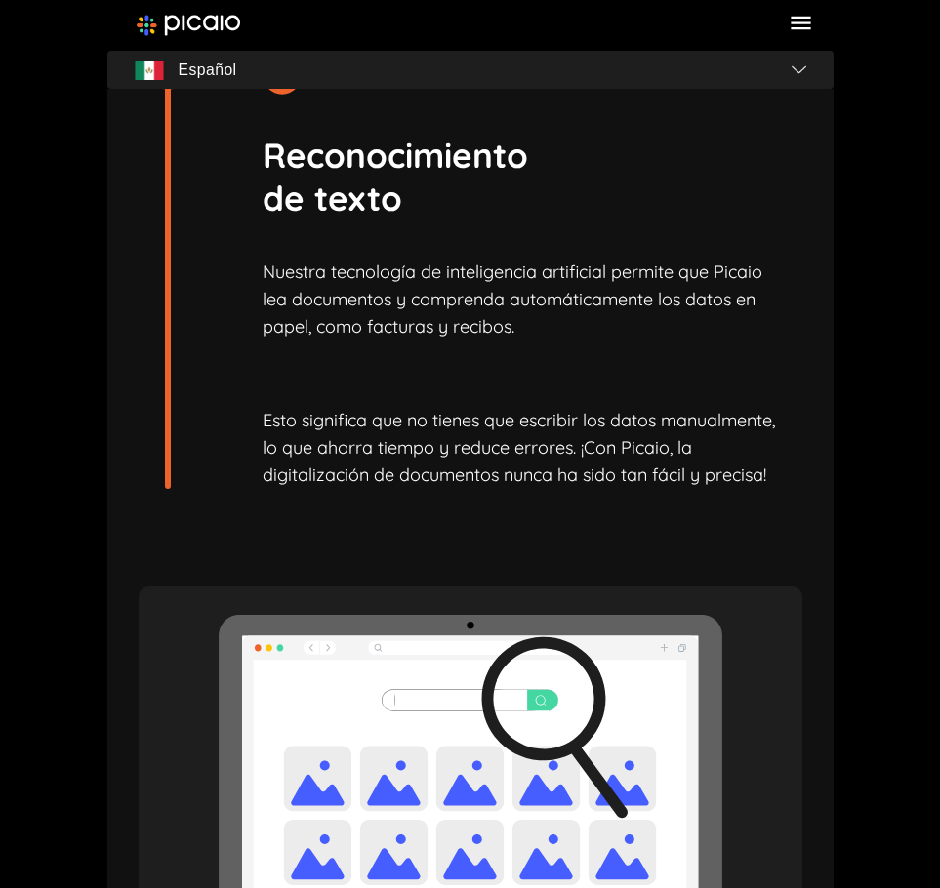
scroll to position [3612, 0]
